Goal: Information Seeking & Learning: Learn about a topic

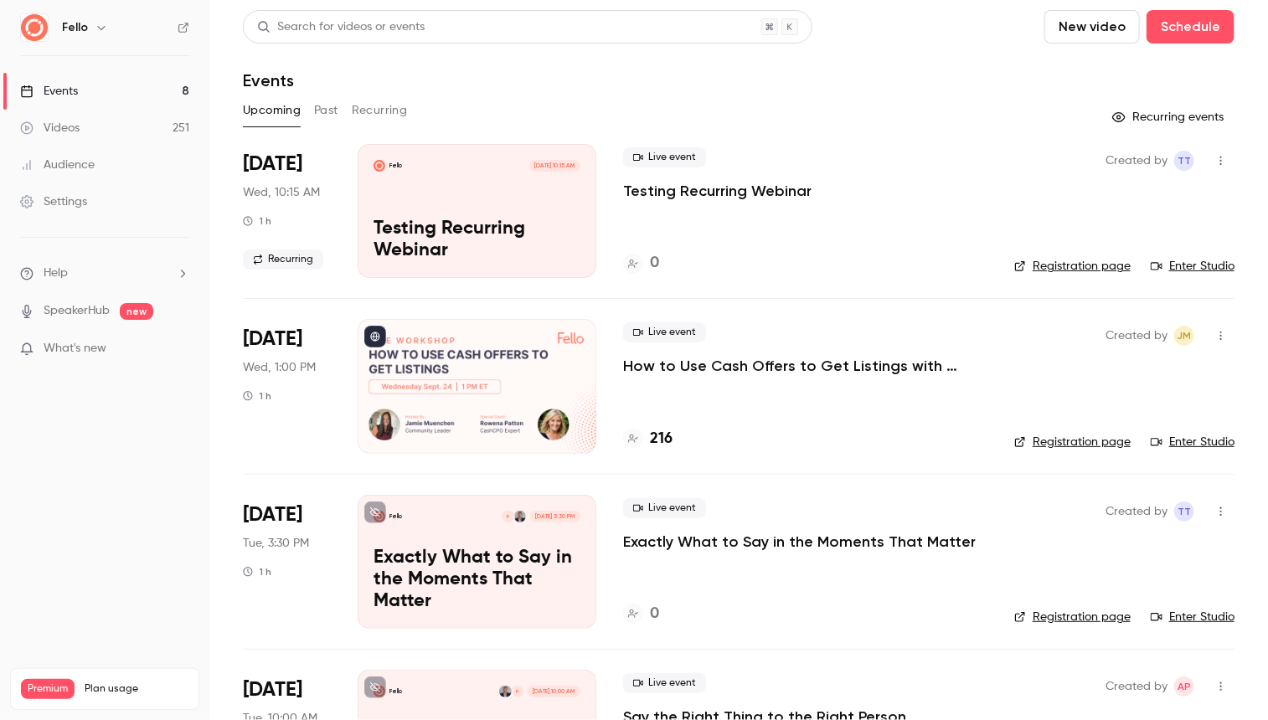
click at [329, 110] on button "Past" at bounding box center [326, 110] width 24 height 27
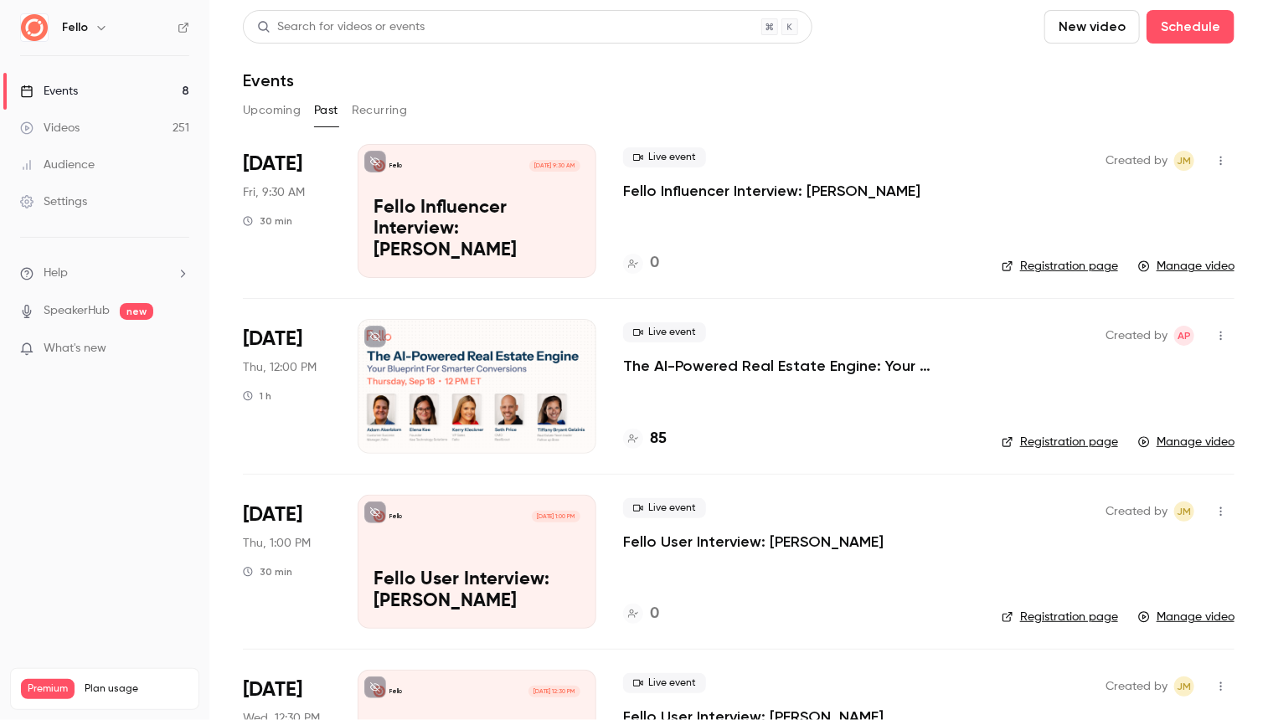
click at [280, 109] on button "Upcoming" at bounding box center [272, 110] width 58 height 27
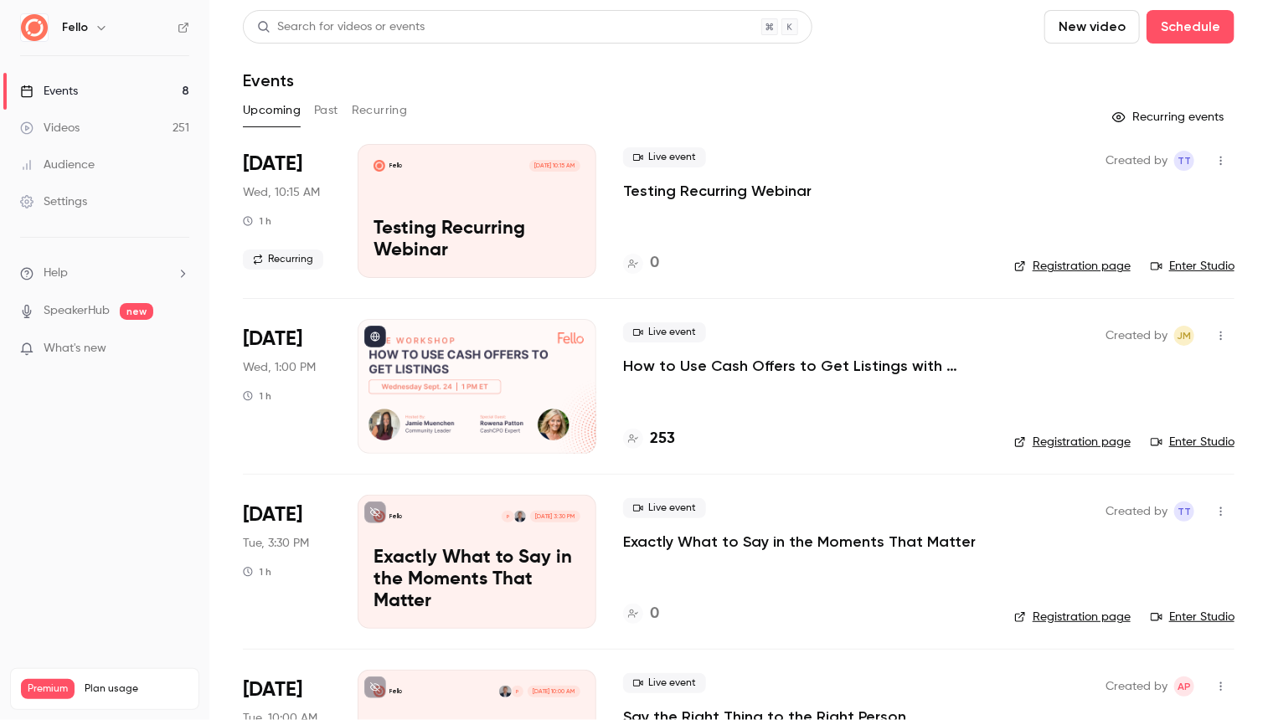
click at [324, 115] on button "Past" at bounding box center [326, 110] width 24 height 27
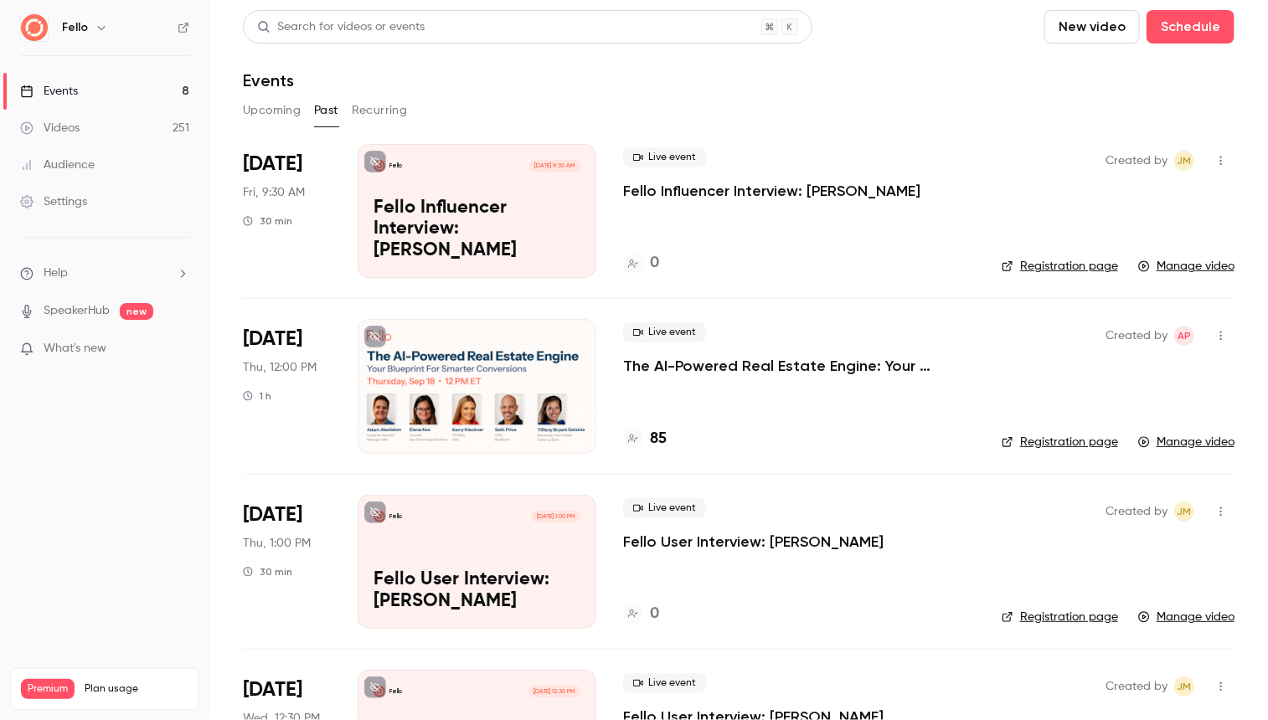
click at [387, 110] on button "Recurring" at bounding box center [380, 110] width 56 height 27
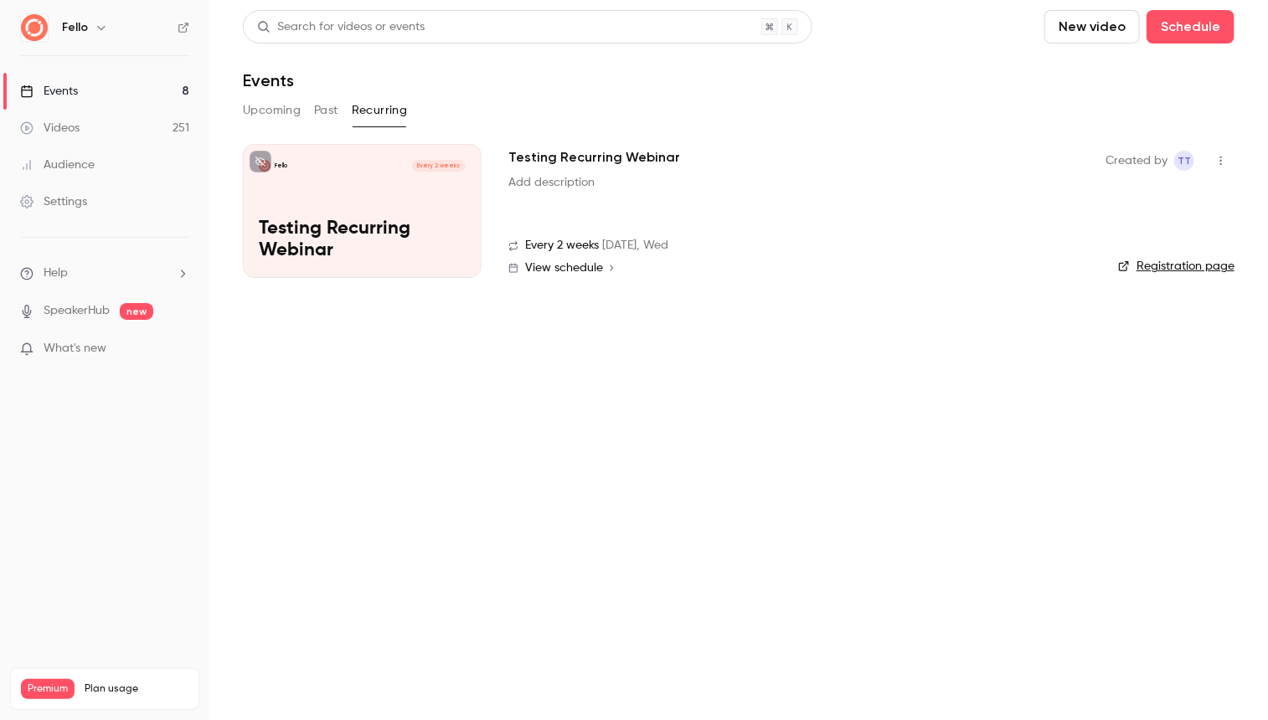
click at [327, 111] on button "Past" at bounding box center [326, 110] width 24 height 27
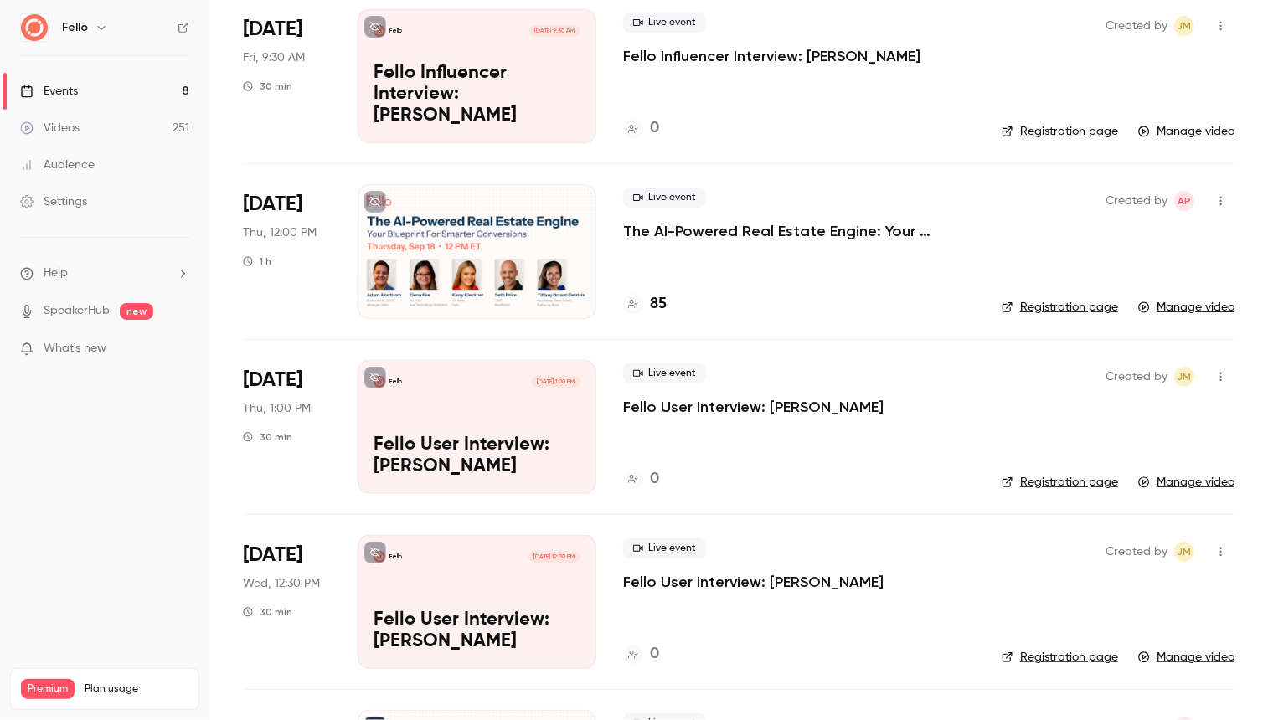
scroll to position [121, 0]
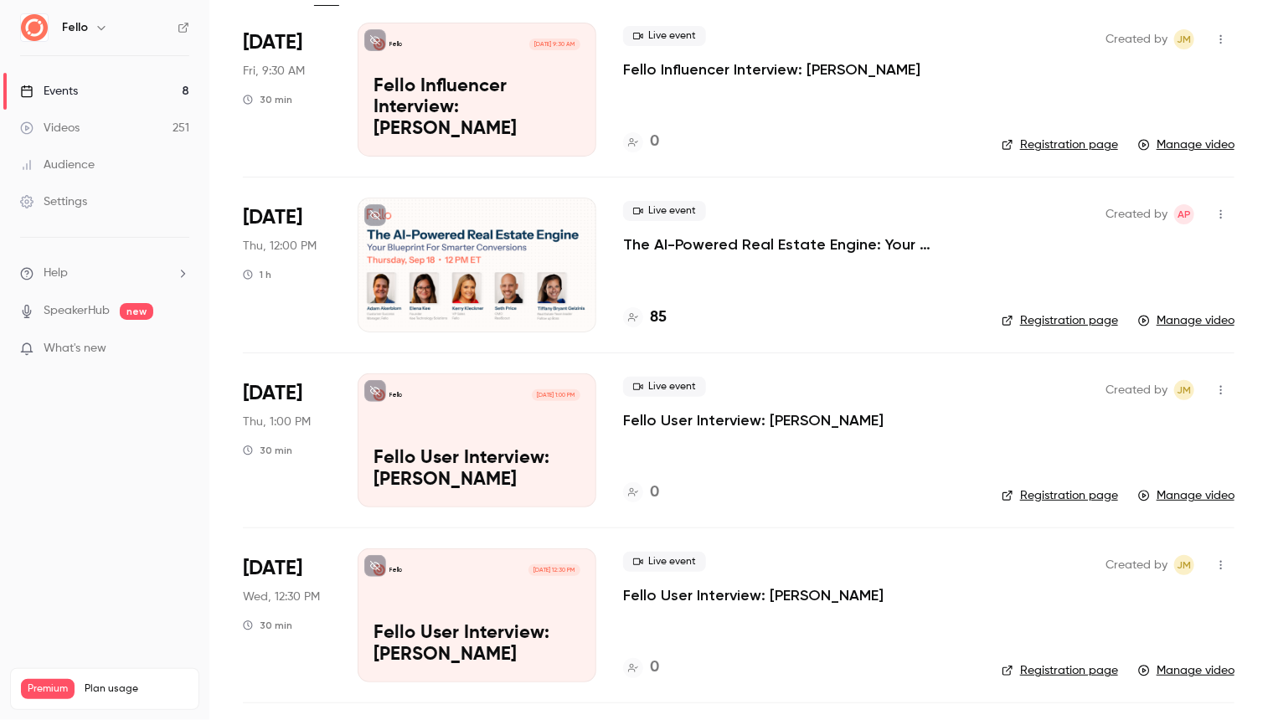
click at [508, 250] on div at bounding box center [477, 265] width 239 height 134
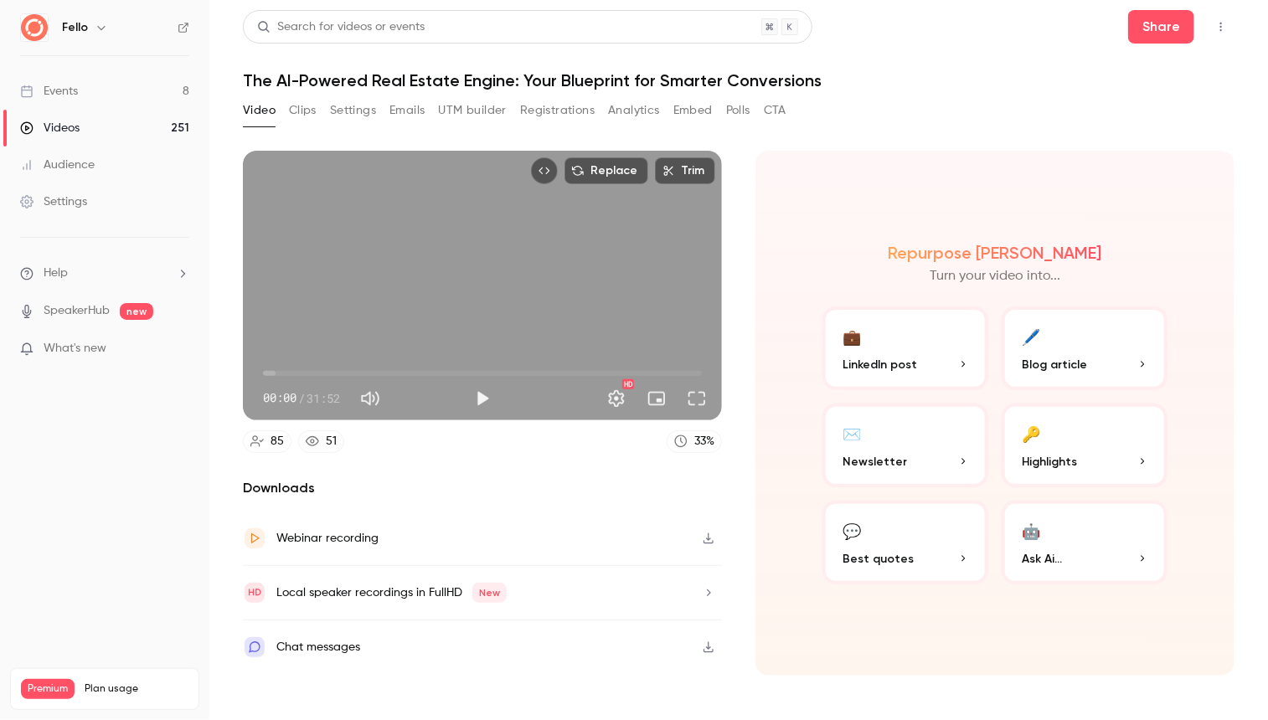
click at [307, 106] on button "Clips" at bounding box center [303, 110] width 28 height 27
